Goal: Task Accomplishment & Management: Use online tool/utility

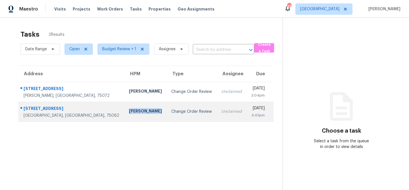
click at [129, 108] on div "[PERSON_NAME]" at bounding box center [145, 111] width 33 height 7
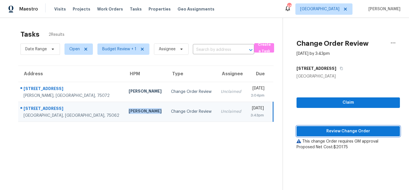
click at [324, 128] on span "Review Change Order" at bounding box center [348, 131] width 94 height 7
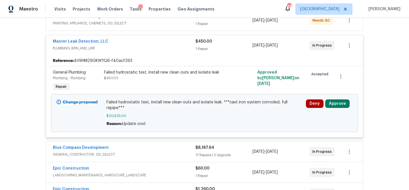
scroll to position [117, 0]
click at [334, 104] on button "Approve" at bounding box center [337, 103] width 24 height 9
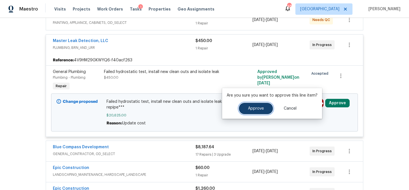
click at [259, 107] on span "Approve" at bounding box center [256, 108] width 16 height 4
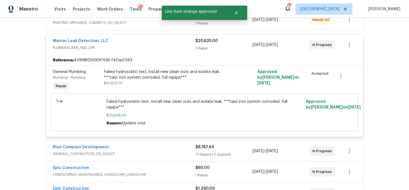
click at [116, 43] on div "Master Leak Detection, LLC" at bounding box center [124, 41] width 143 height 7
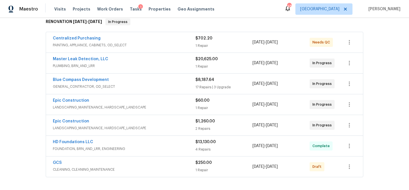
scroll to position [0, 0]
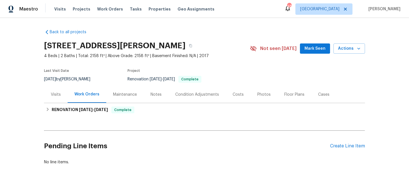
click at [157, 97] on div "Notes" at bounding box center [155, 95] width 11 height 6
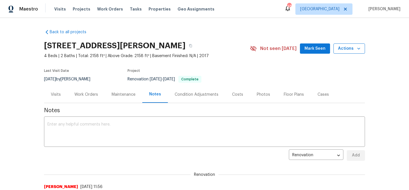
click at [357, 49] on icon "button" at bounding box center [359, 49] width 6 height 6
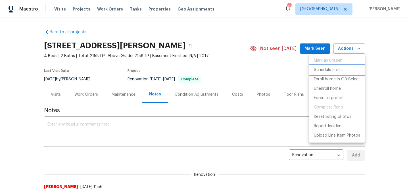
click at [339, 68] on p "Schedule a visit" at bounding box center [328, 70] width 29 height 6
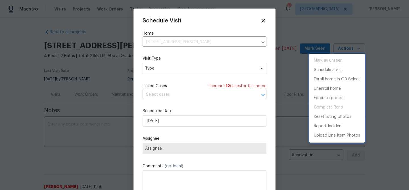
click at [170, 71] on div at bounding box center [204, 95] width 409 height 190
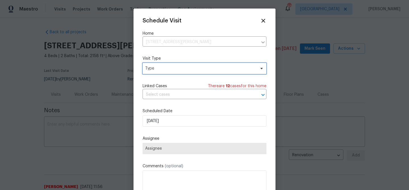
click at [159, 71] on span "Type" at bounding box center [200, 69] width 110 height 6
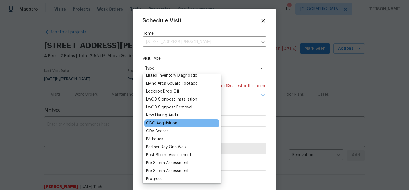
scroll to position [282, 0]
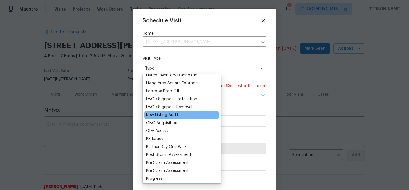
click at [164, 115] on div "New Listing Audit" at bounding box center [162, 115] width 32 height 6
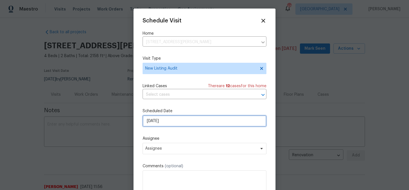
click at [169, 120] on input "[DATE]" at bounding box center [205, 120] width 124 height 11
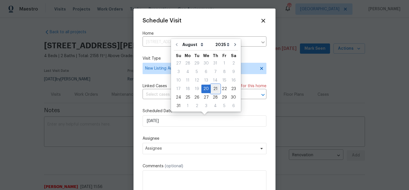
click at [214, 85] on div "21" at bounding box center [215, 89] width 9 height 9
type input "[DATE]"
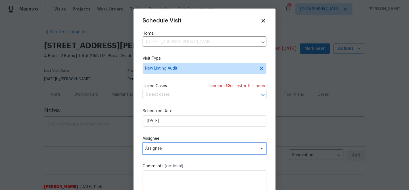
click at [183, 147] on span "Assignee" at bounding box center [200, 148] width 111 height 5
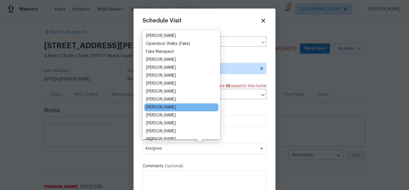
scroll to position [22, 0]
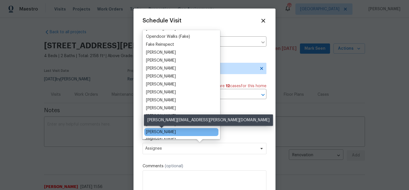
click at [175, 131] on div "[PERSON_NAME]" at bounding box center [161, 132] width 30 height 6
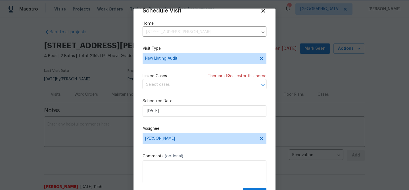
scroll to position [26, 0]
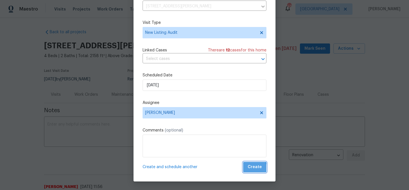
click at [253, 168] on span "Create" at bounding box center [255, 167] width 14 height 7
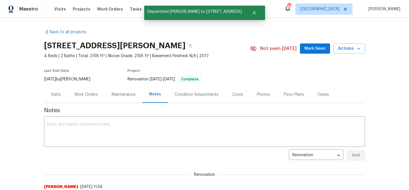
scroll to position [0, 0]
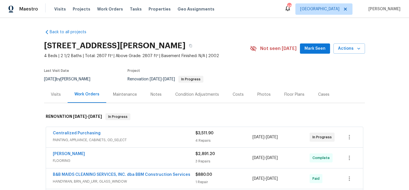
click at [160, 97] on div "Notes" at bounding box center [156, 94] width 25 height 17
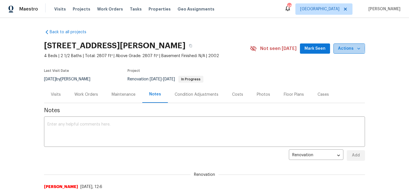
click at [347, 48] on span "Actions" at bounding box center [349, 48] width 22 height 7
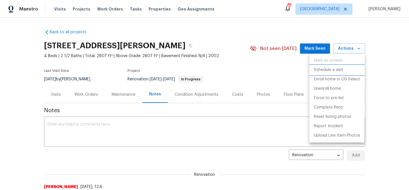
click at [328, 67] on p "Schedule a visit" at bounding box center [328, 70] width 29 height 6
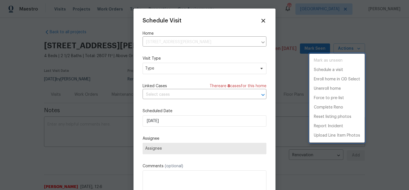
click at [196, 73] on div at bounding box center [204, 95] width 409 height 190
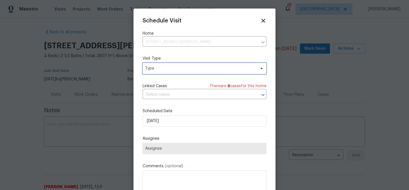
click at [194, 69] on span "Type" at bounding box center [200, 69] width 110 height 6
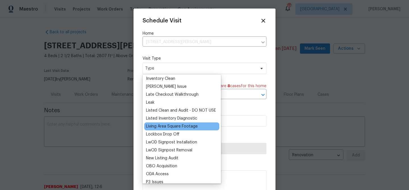
scroll to position [240, 0]
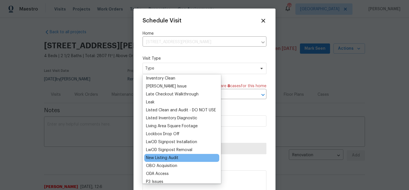
click at [171, 156] on div "New Listing Audit" at bounding box center [162, 158] width 32 height 6
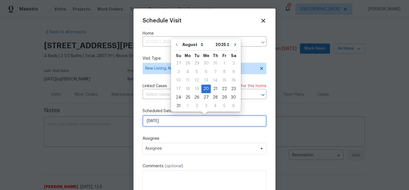
click at [174, 123] on input "[DATE]" at bounding box center [205, 120] width 124 height 11
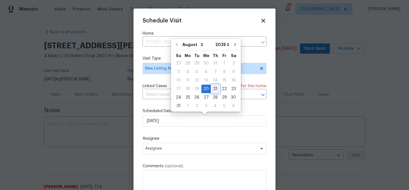
click at [212, 90] on div "21" at bounding box center [215, 89] width 9 height 8
type input "[DATE]"
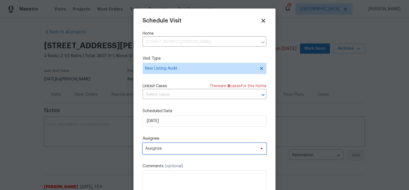
click at [192, 147] on span "Assignee" at bounding box center [200, 148] width 111 height 5
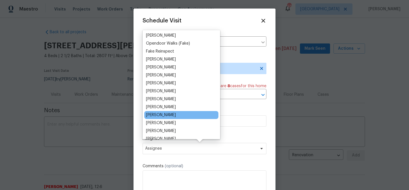
scroll to position [16, 0]
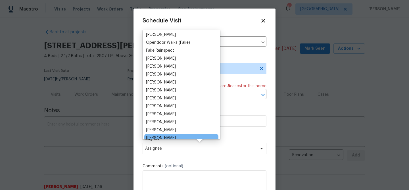
click at [182, 137] on div "[PERSON_NAME]" at bounding box center [181, 138] width 74 height 8
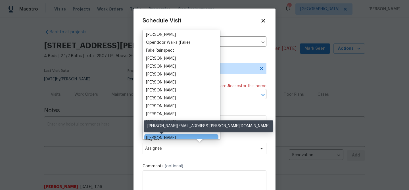
click at [172, 135] on div "[PERSON_NAME]" at bounding box center [161, 138] width 30 height 6
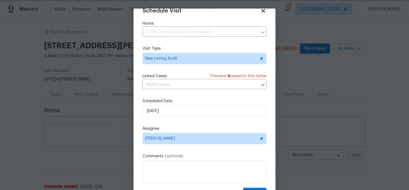
scroll to position [26, 0]
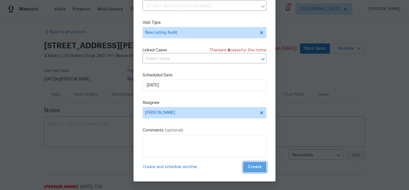
click at [253, 165] on span "Create" at bounding box center [255, 167] width 14 height 7
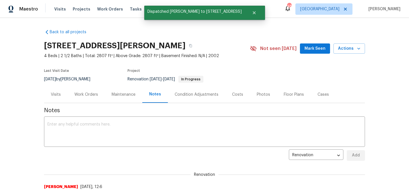
scroll to position [0, 0]
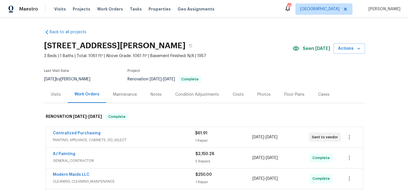
click at [151, 92] on div "Notes" at bounding box center [155, 95] width 11 height 6
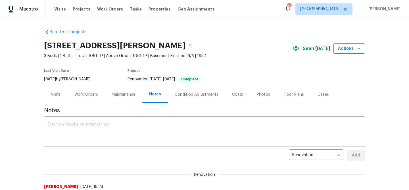
click at [346, 47] on span "Actions" at bounding box center [349, 48] width 22 height 7
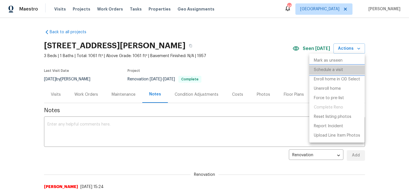
click at [324, 70] on p "Schedule a visit" at bounding box center [328, 70] width 29 height 6
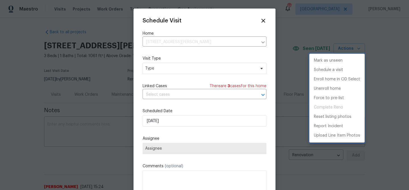
click at [208, 70] on div at bounding box center [204, 95] width 409 height 190
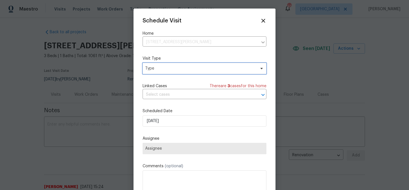
click at [199, 70] on span "Type" at bounding box center [200, 69] width 110 height 6
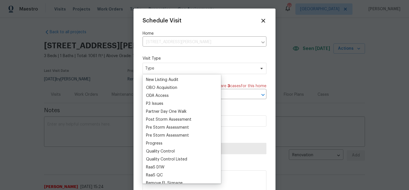
scroll to position [319, 0]
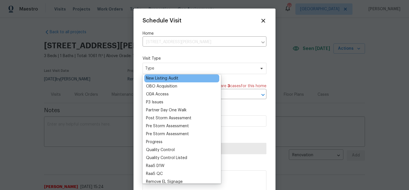
click at [174, 78] on div "New Listing Audit" at bounding box center [162, 79] width 32 height 6
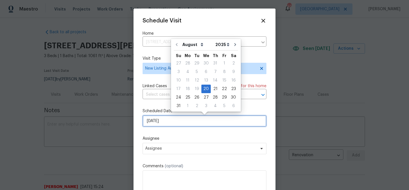
click at [182, 122] on input "[DATE]" at bounding box center [205, 120] width 124 height 11
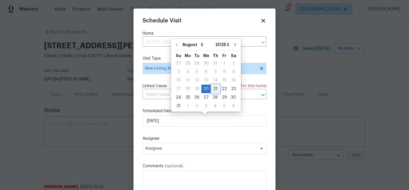
click at [213, 88] on div "21" at bounding box center [215, 89] width 9 height 8
type input "[DATE]"
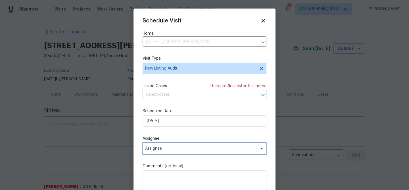
click at [179, 149] on span "Assignee" at bounding box center [200, 148] width 111 height 5
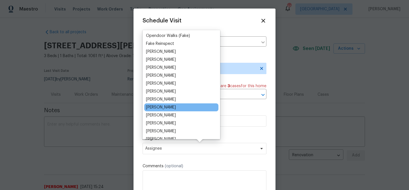
scroll to position [26, 0]
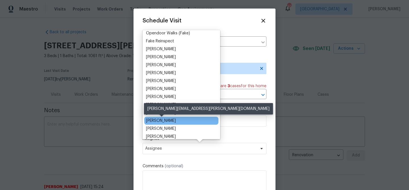
click at [174, 120] on div "[PERSON_NAME]" at bounding box center [161, 121] width 30 height 6
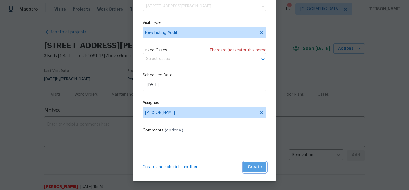
click at [250, 165] on span "Create" at bounding box center [255, 167] width 14 height 7
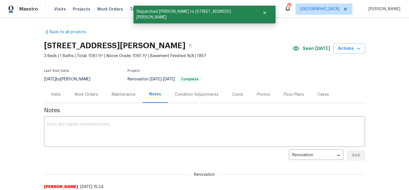
scroll to position [0, 0]
